Goal: Information Seeking & Learning: Learn about a topic

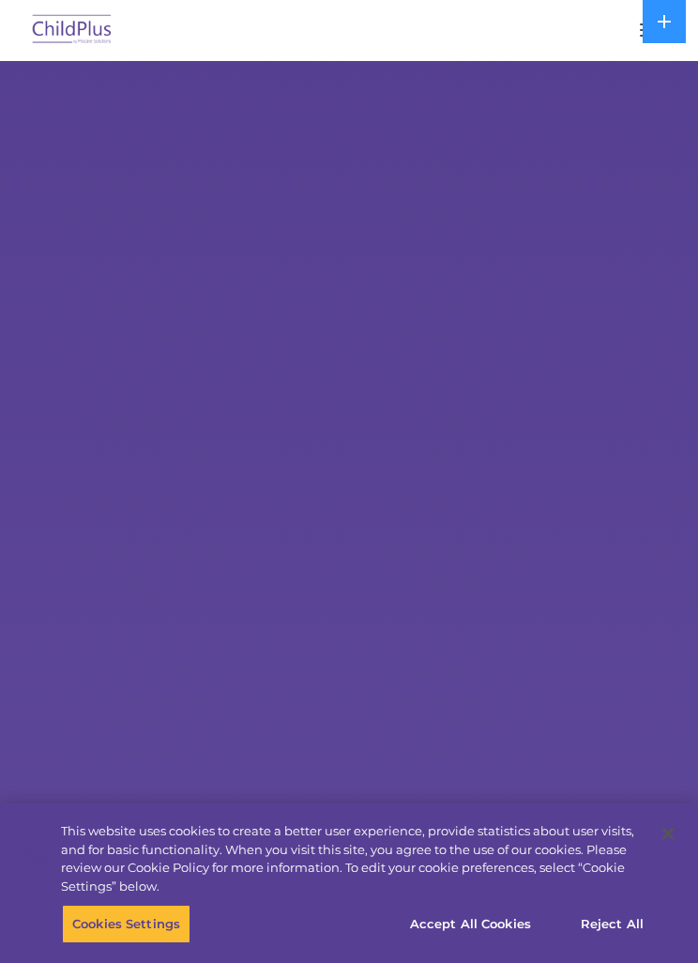
select select "MEDIUM"
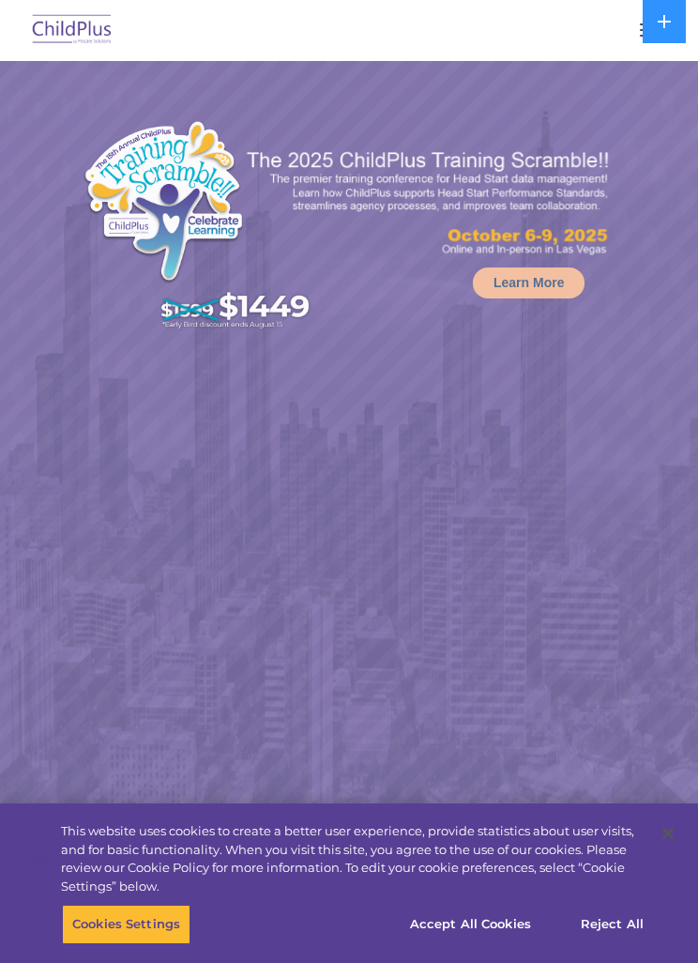
select select "MEDIUM"
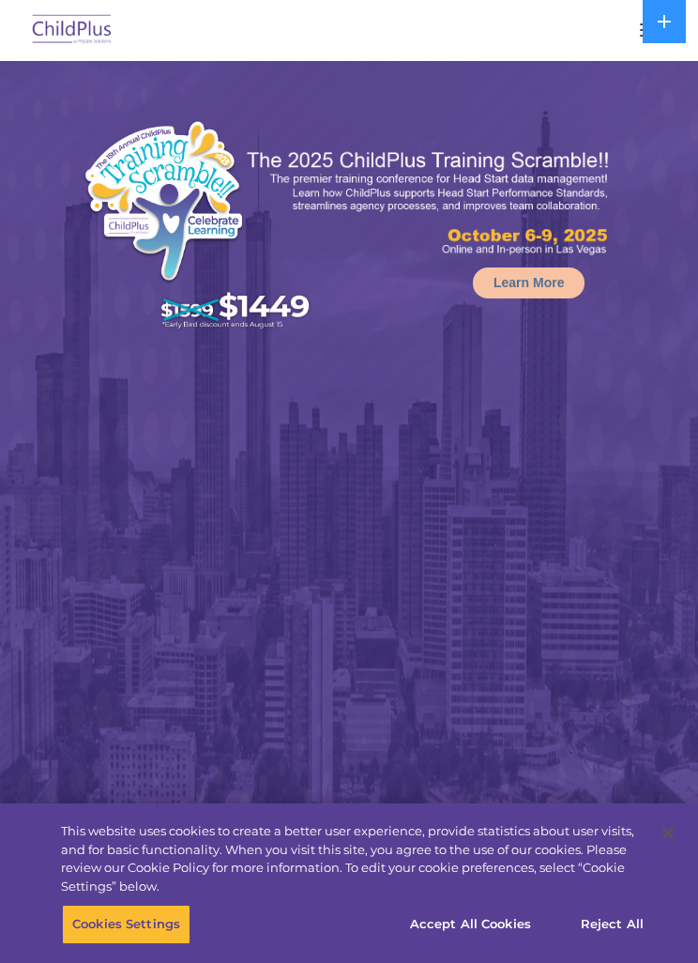
select select "MEDIUM"
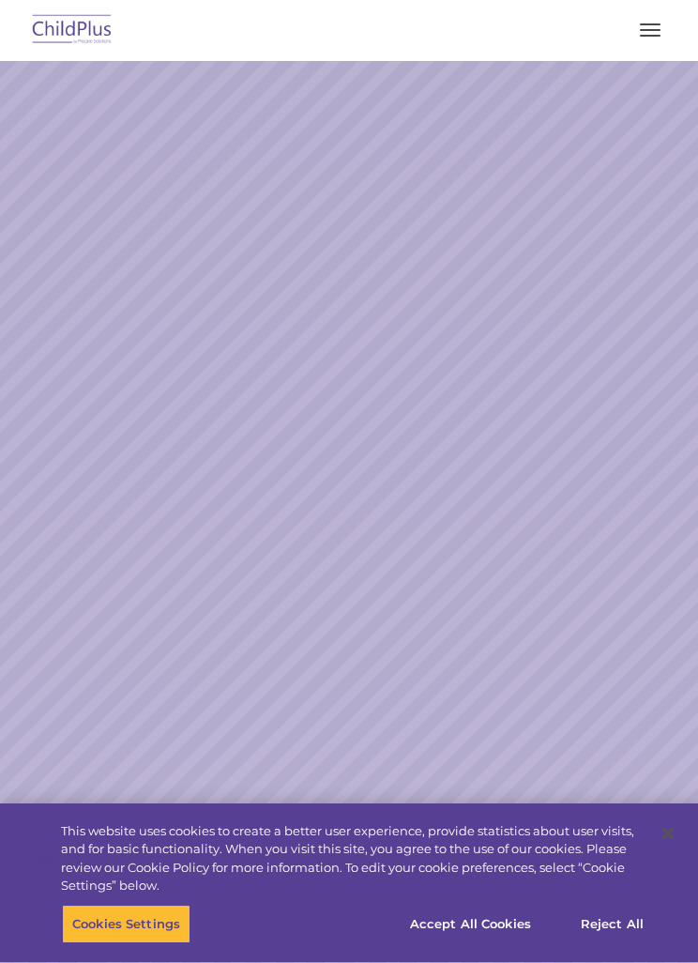
select select "MEDIUM"
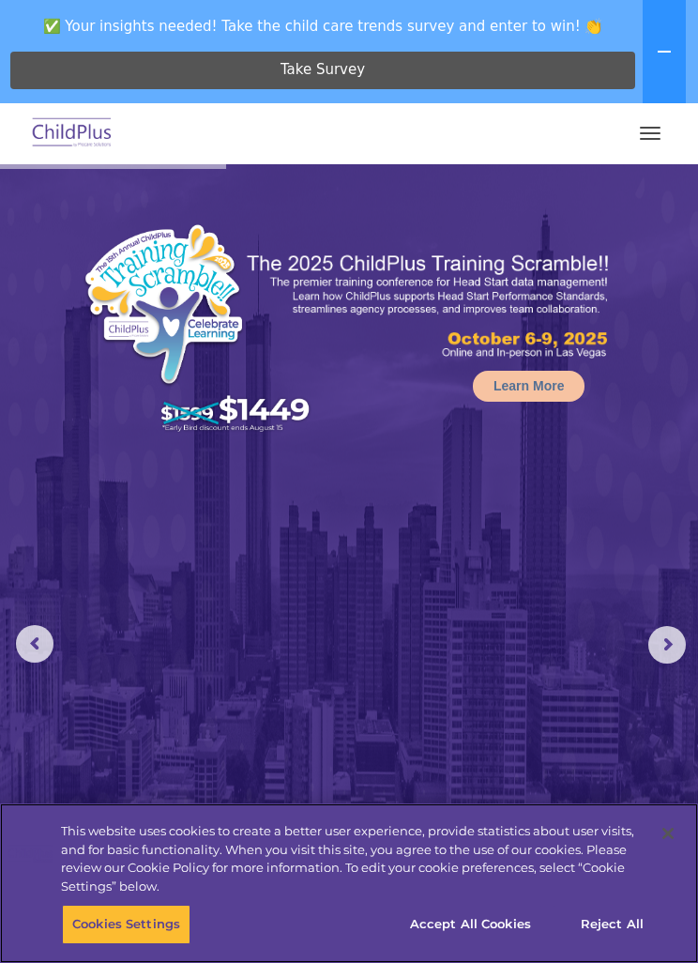
click at [497, 923] on button "Accept All Cookies" at bounding box center [471, 924] width 142 height 39
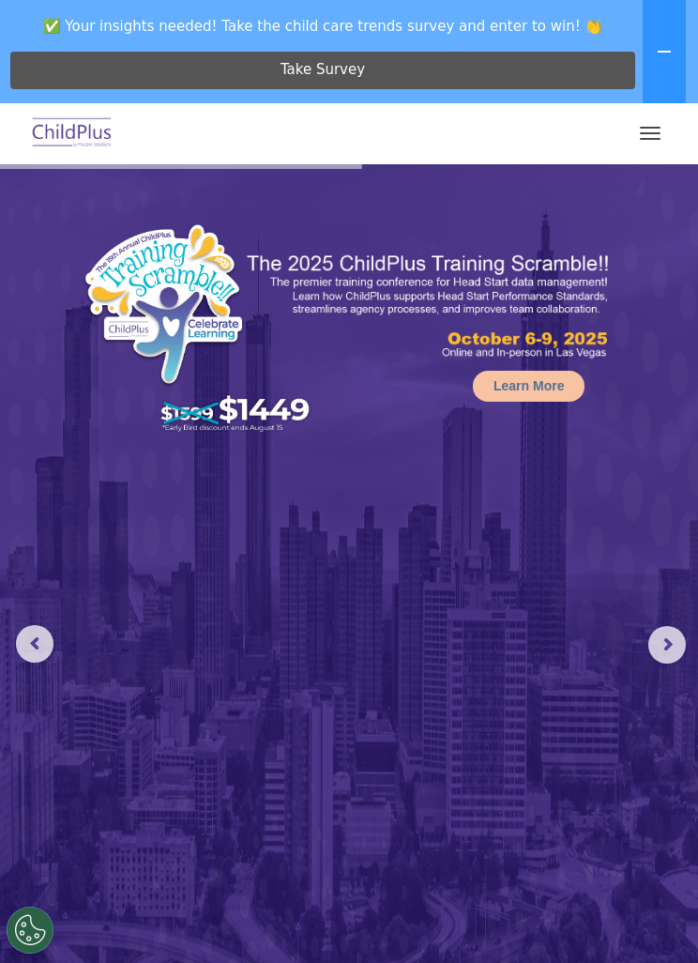
click at [640, 136] on button "button" at bounding box center [650, 133] width 39 height 30
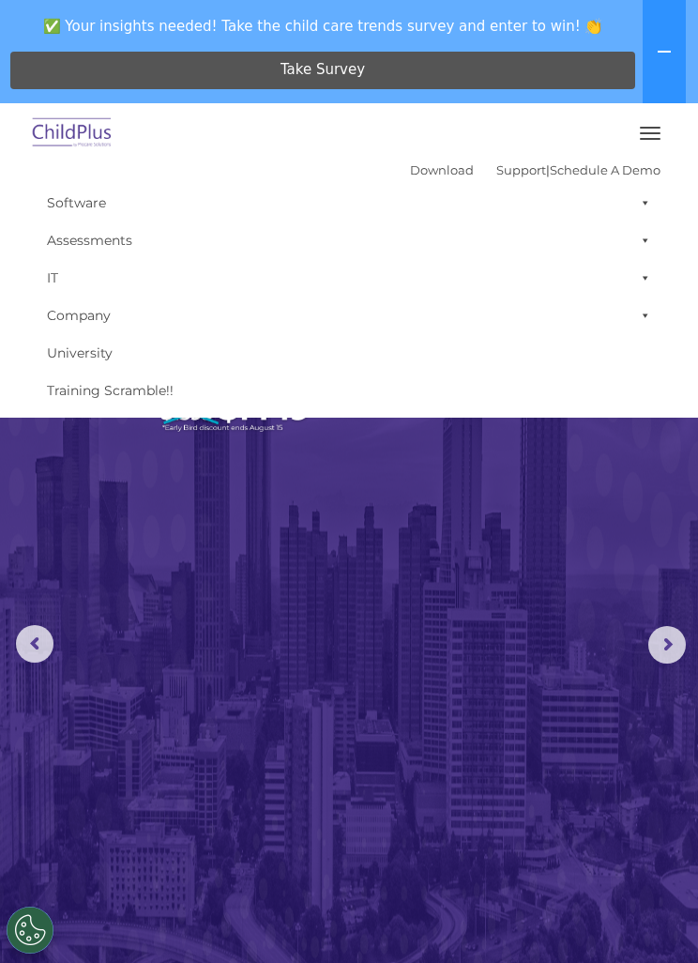
click at [84, 146] on img at bounding box center [72, 134] width 88 height 44
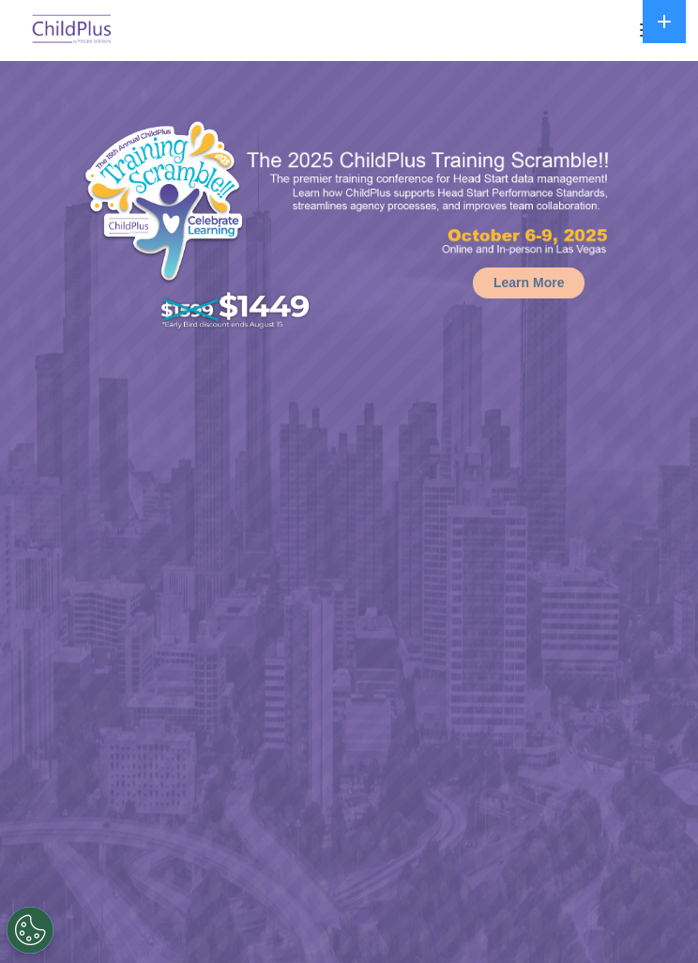
select select "MEDIUM"
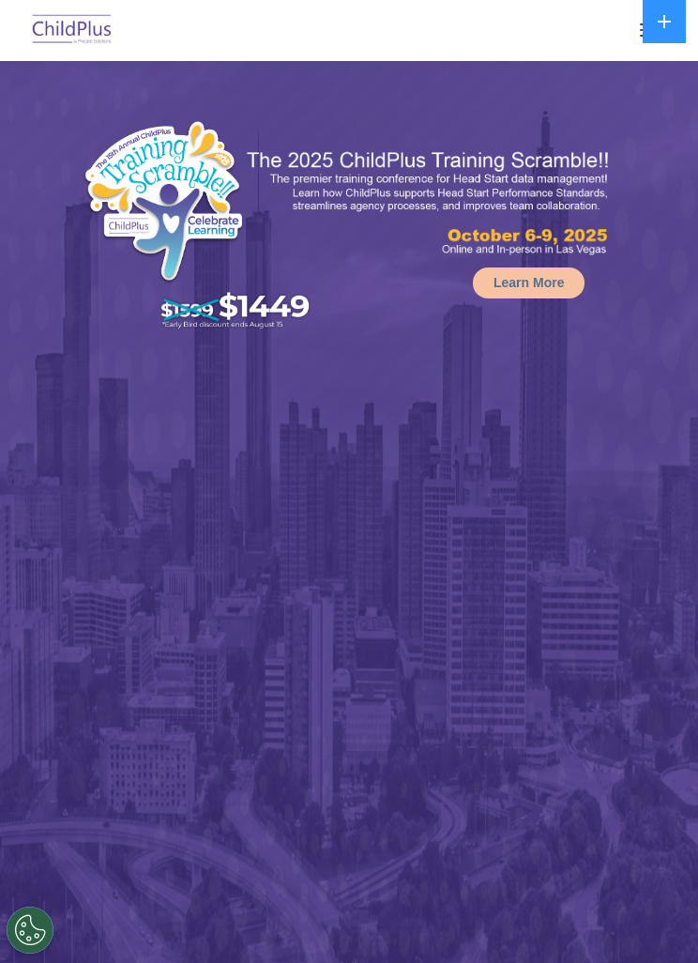
select select "MEDIUM"
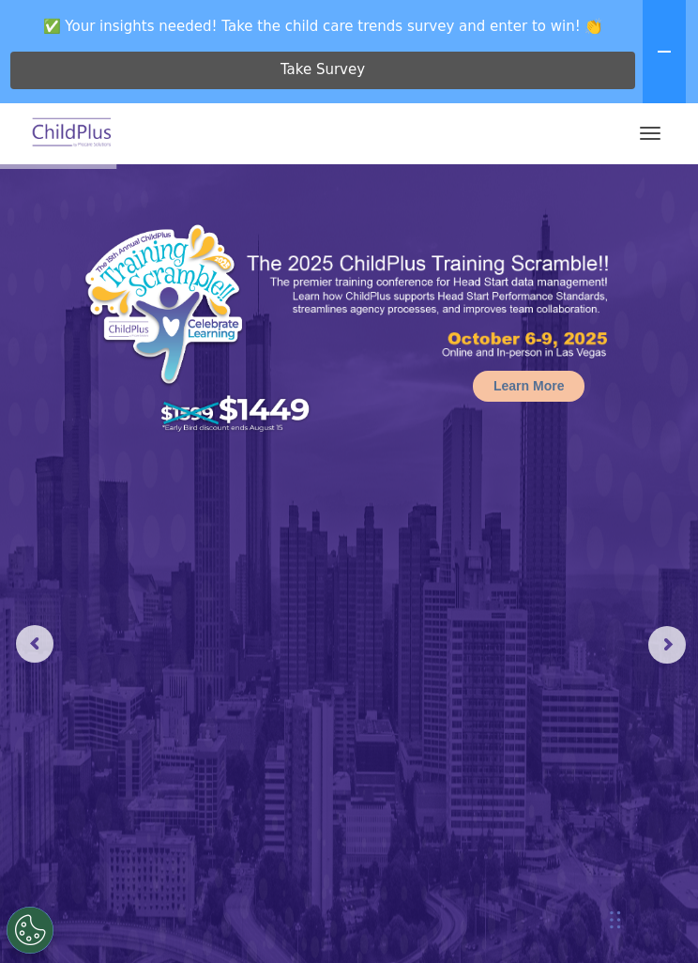
click at [653, 132] on span "button" at bounding box center [650, 133] width 21 height 2
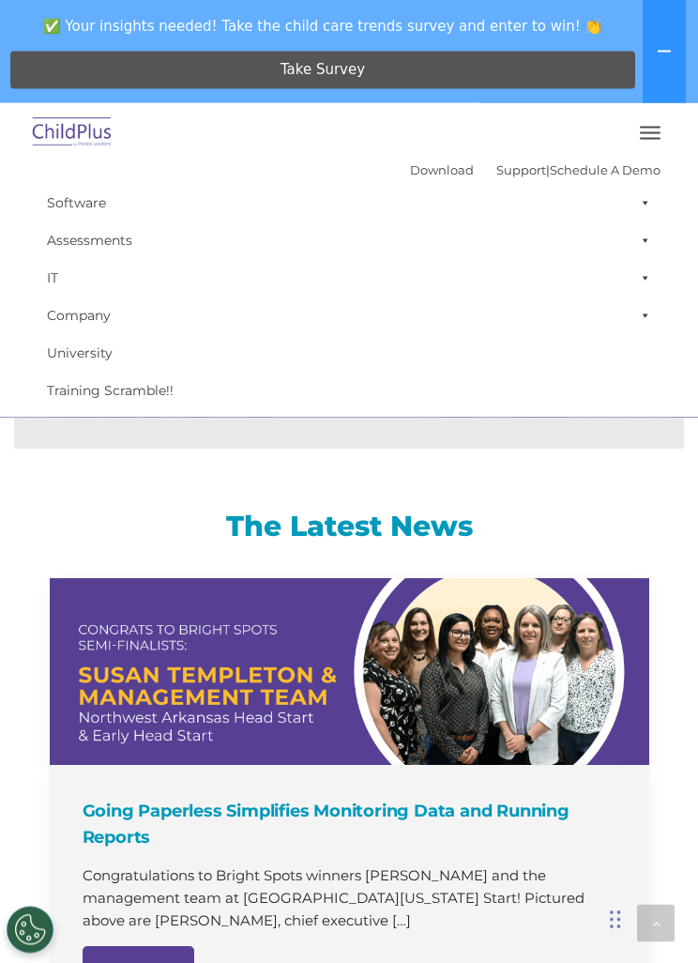
scroll to position [2173, 0]
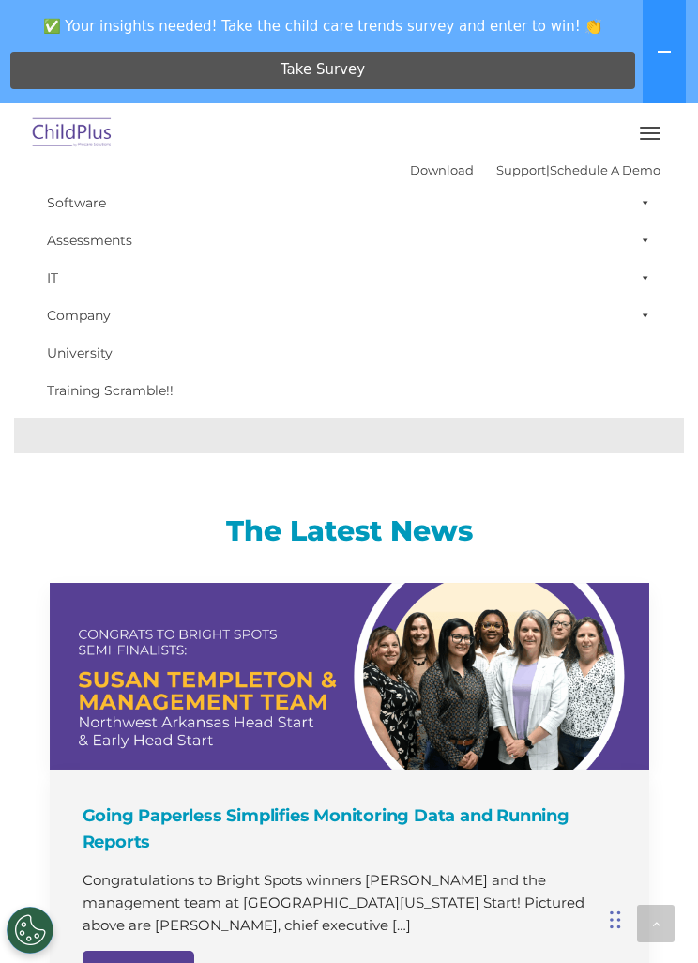
click at [60, 138] on img at bounding box center [72, 134] width 88 height 44
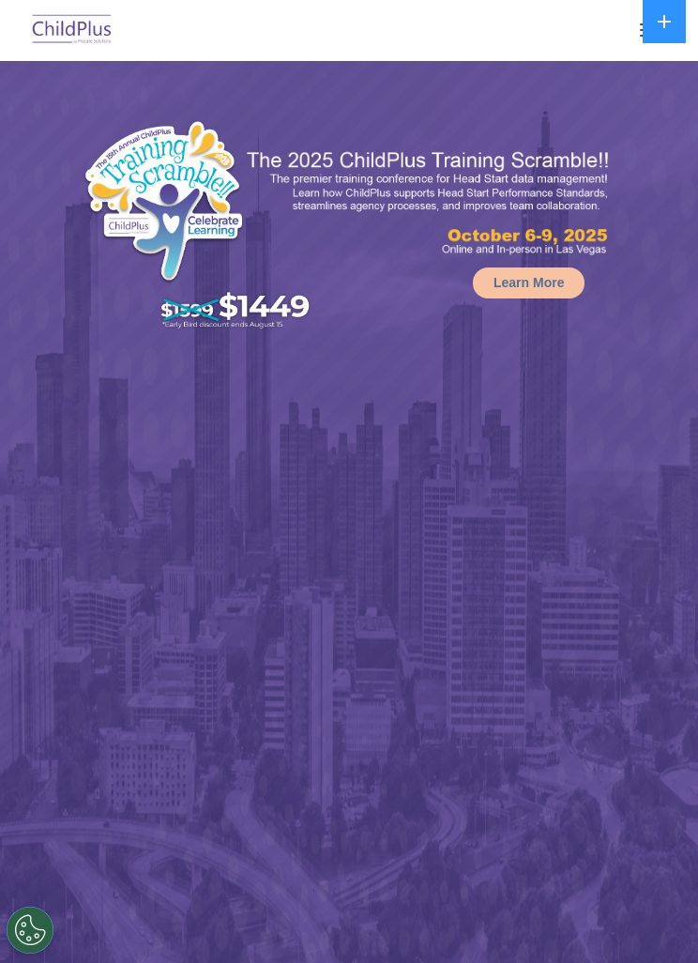
select select "MEDIUM"
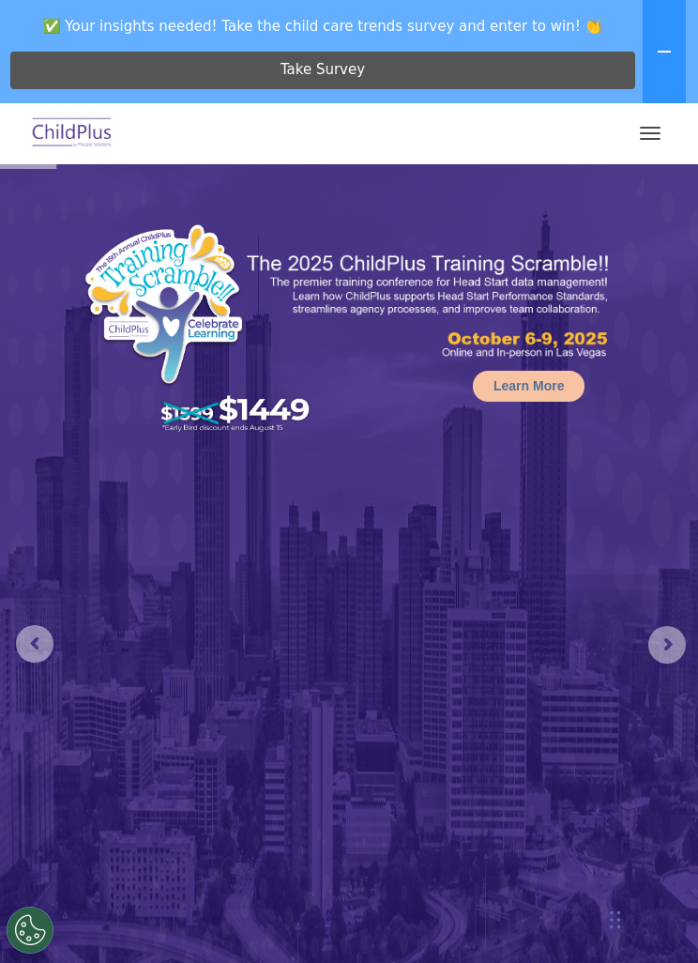
click at [69, 133] on img at bounding box center [72, 134] width 88 height 44
click at [646, 140] on button "button" at bounding box center [650, 133] width 39 height 30
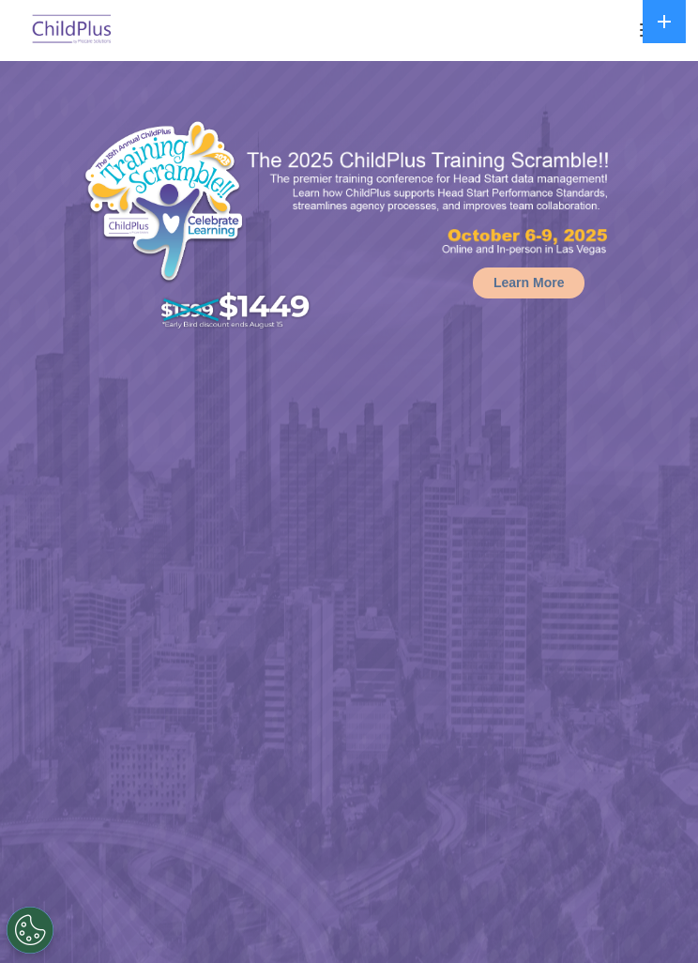
select select "MEDIUM"
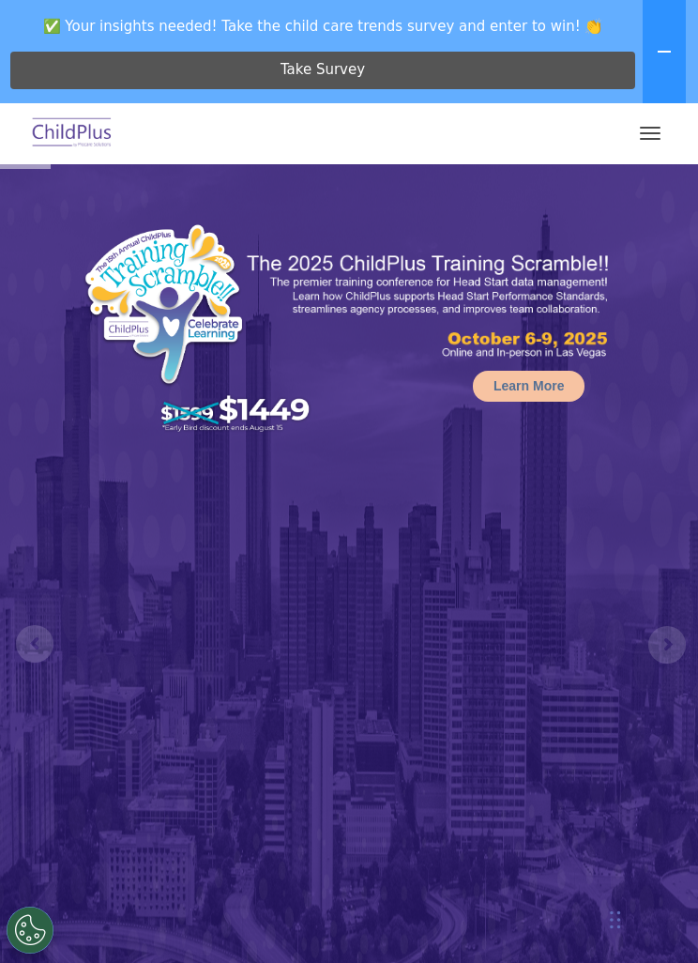
click at [648, 137] on button "button" at bounding box center [650, 133] width 39 height 30
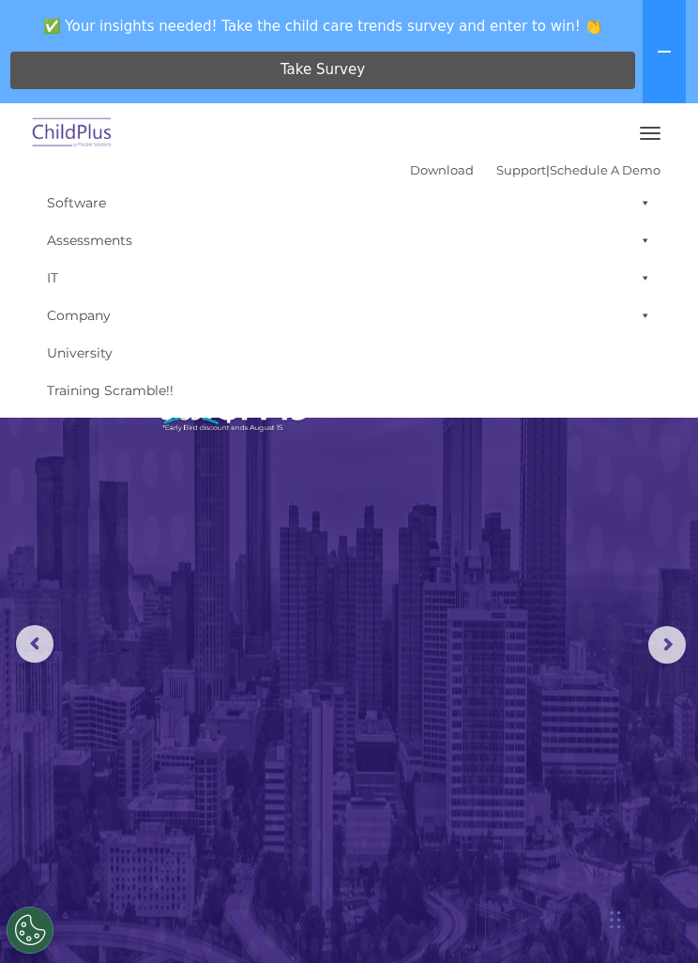
click at [74, 207] on link "Software" at bounding box center [349, 203] width 623 height 38
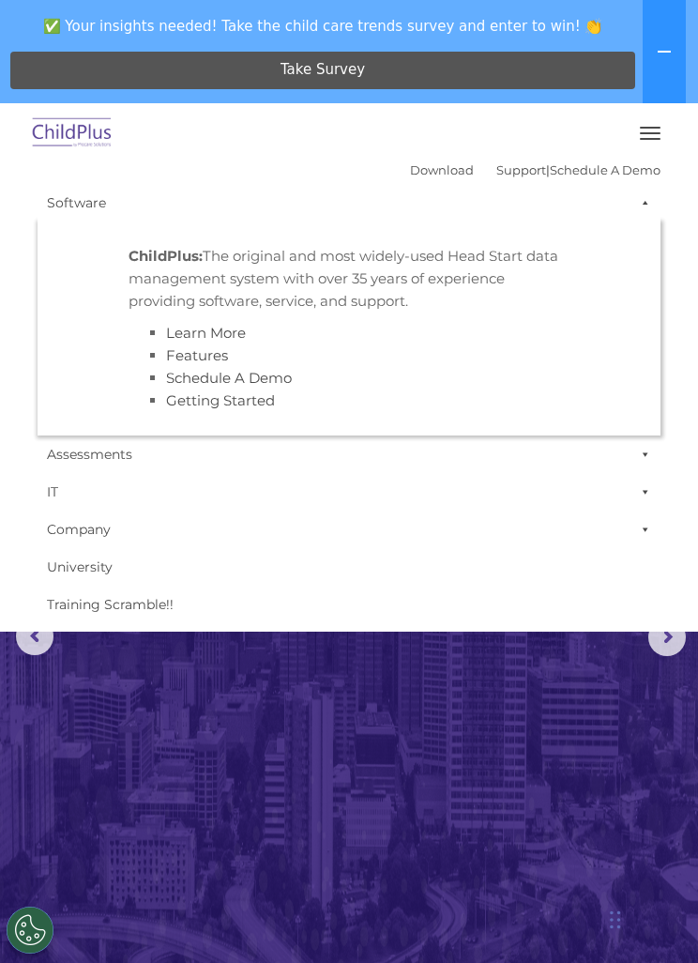
scroll to position [8, 0]
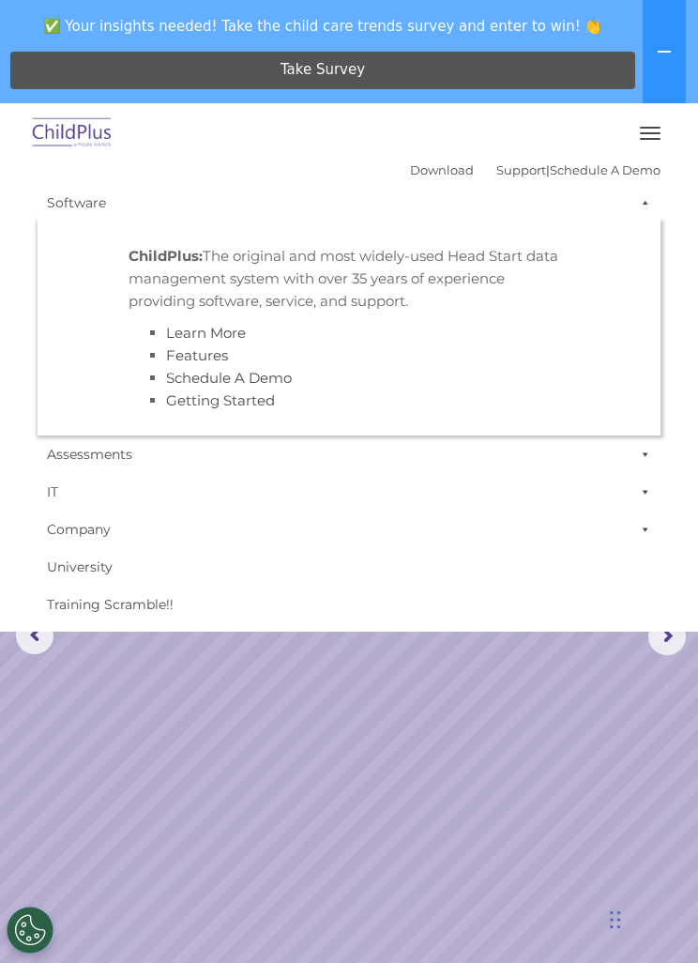
click at [642, 210] on span at bounding box center [642, 203] width 19 height 38
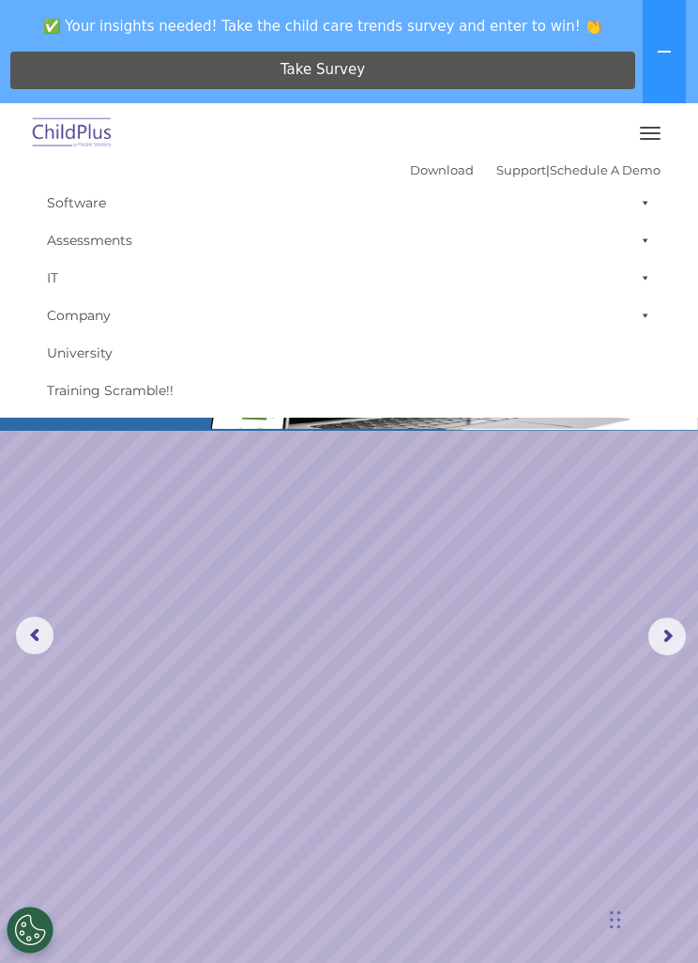
click at [649, 235] on span at bounding box center [642, 241] width 19 height 38
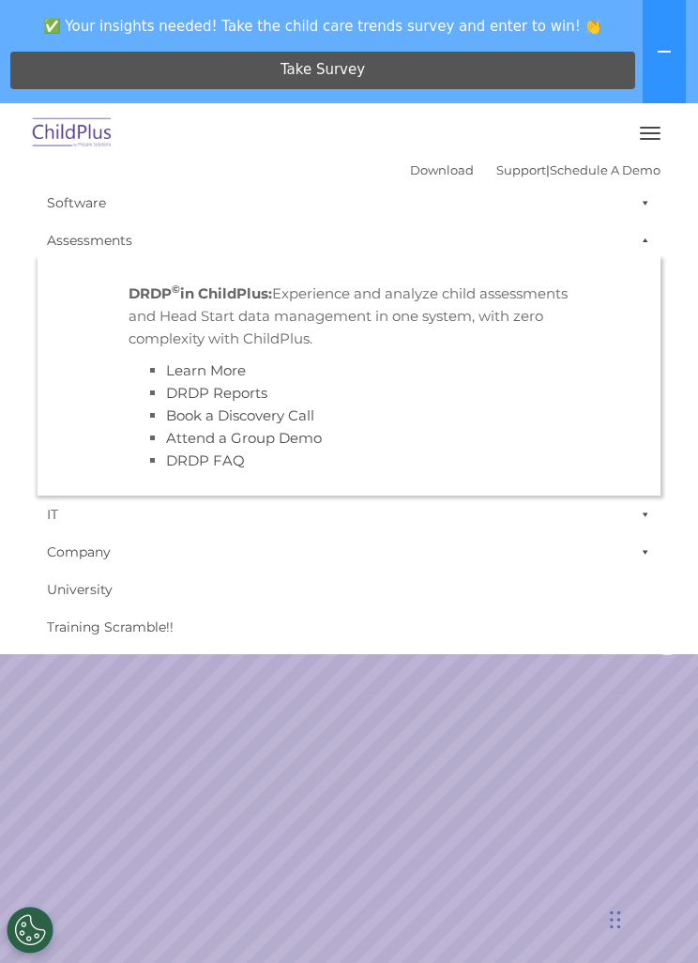
click at [561, 557] on link "Company" at bounding box center [349, 552] width 623 height 38
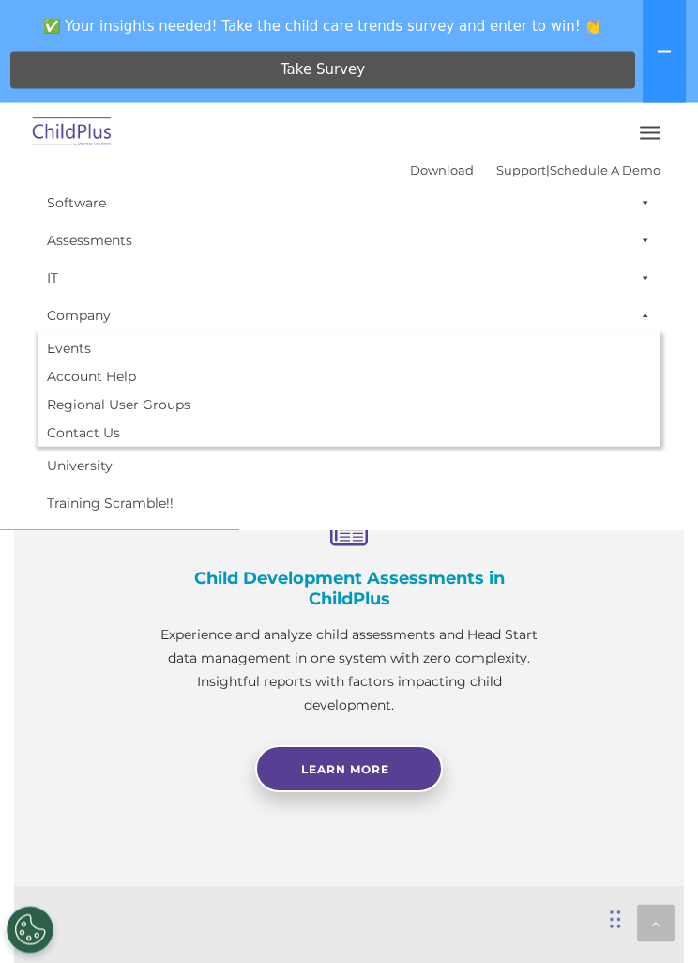
scroll to position [1276, 0]
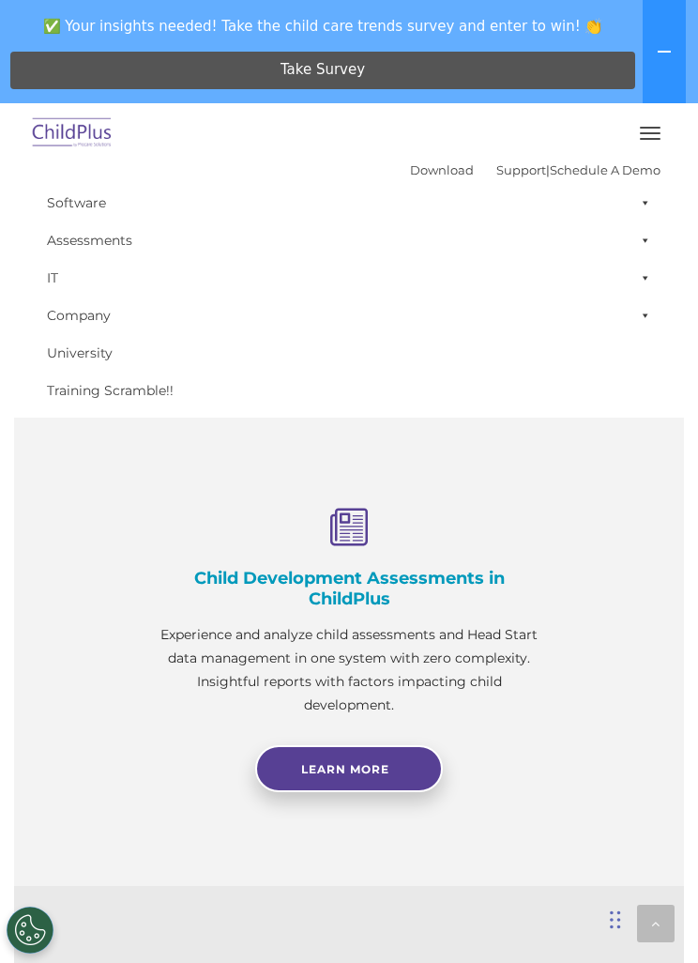
click at [402, 792] on link "Learn More" at bounding box center [349, 768] width 188 height 47
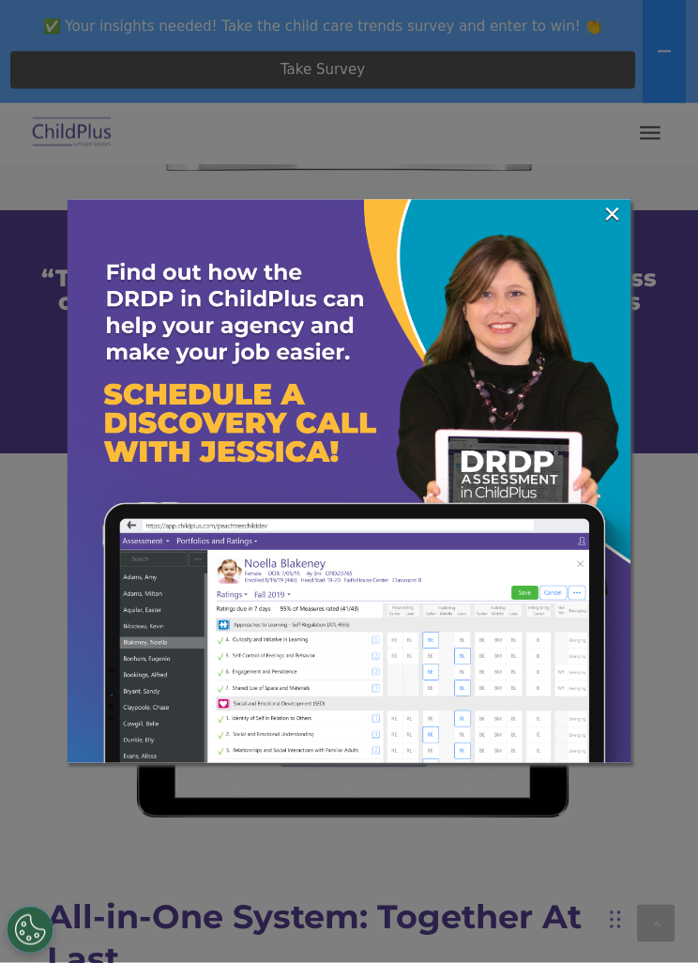
scroll to position [1940, 0]
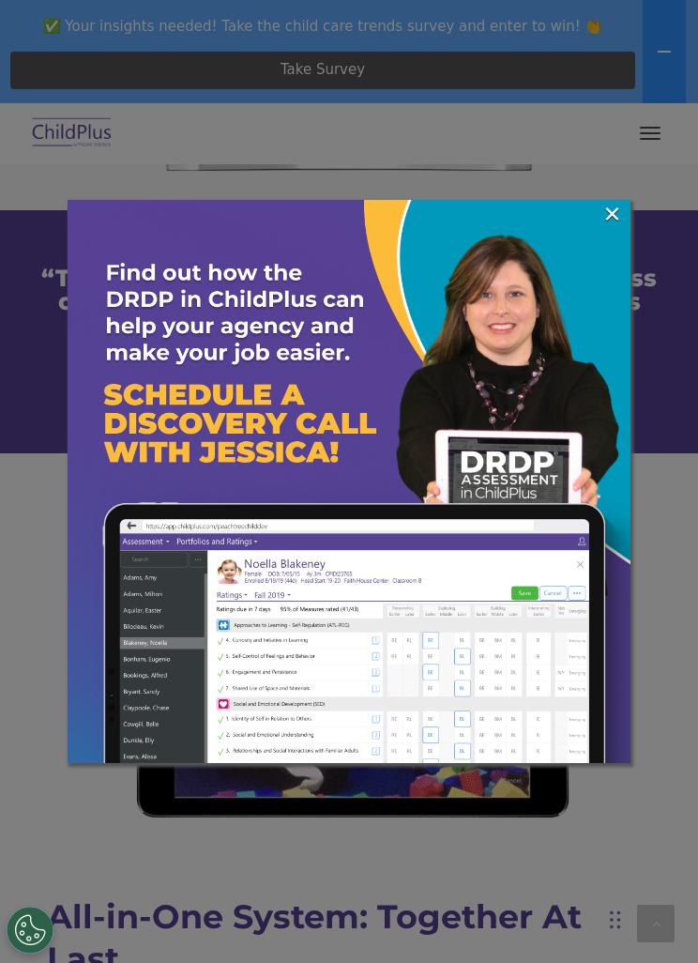
click at [619, 205] on link "×" at bounding box center [613, 214] width 22 height 19
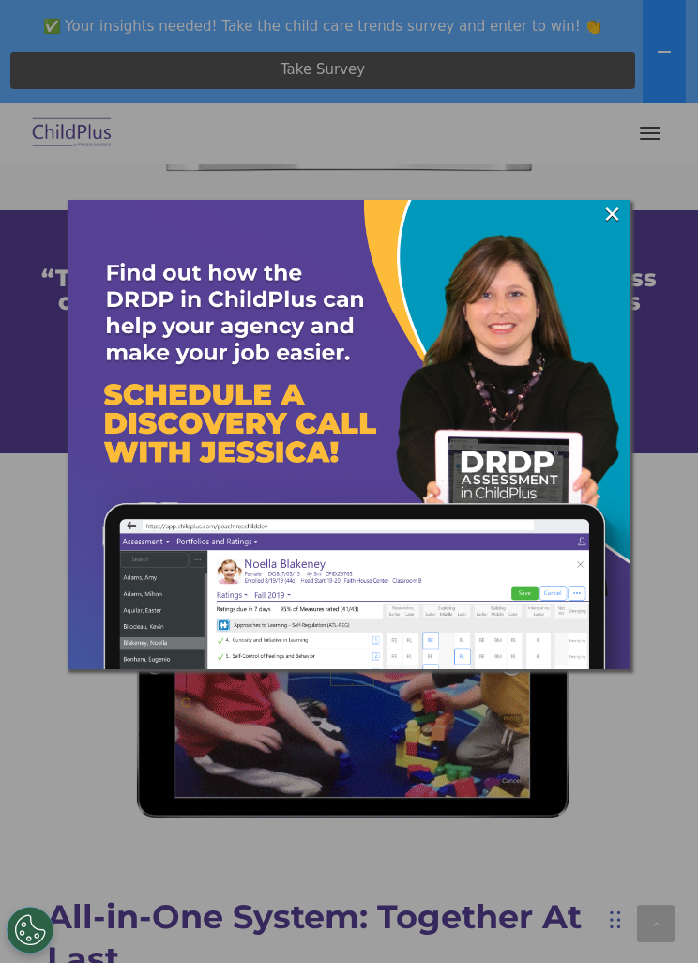
click at [615, 192] on div at bounding box center [349, 481] width 698 height 963
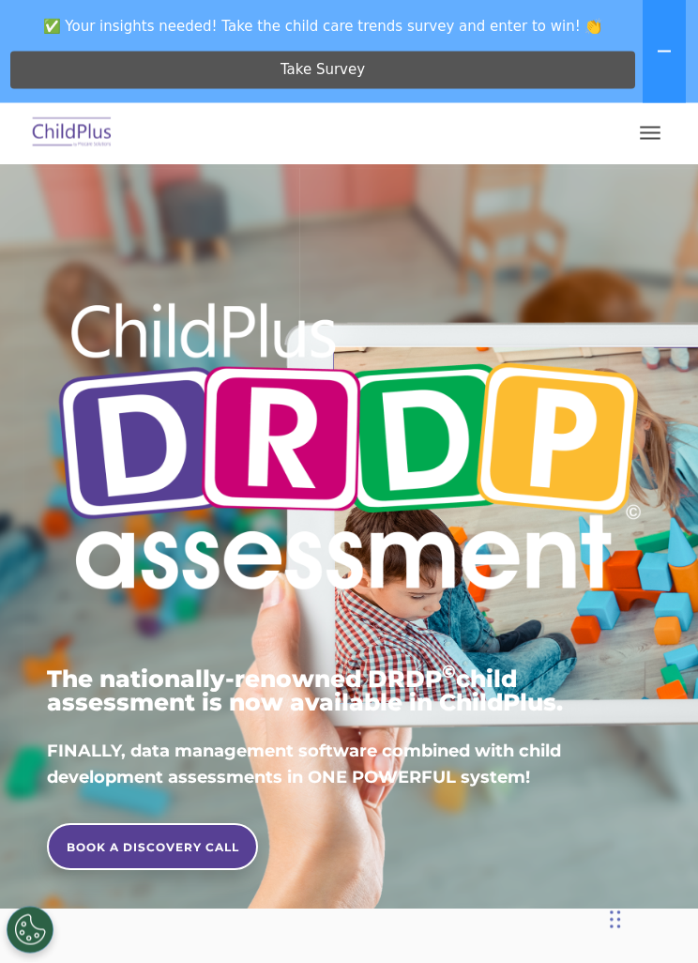
scroll to position [0, 0]
